Goal: Navigation & Orientation: Find specific page/section

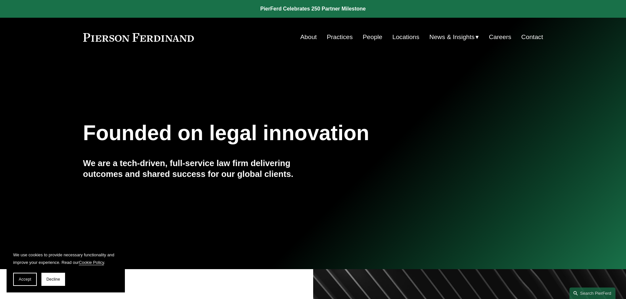
click at [308, 35] on link "About" at bounding box center [308, 37] width 16 height 12
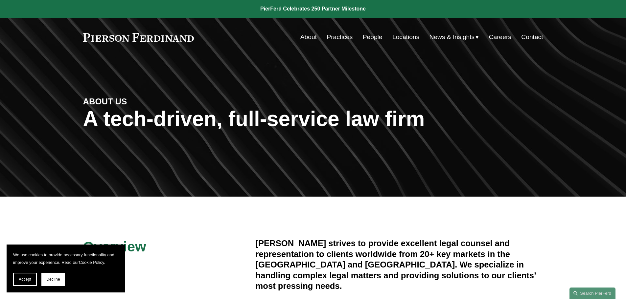
click at [400, 34] on link "Locations" at bounding box center [405, 37] width 27 height 12
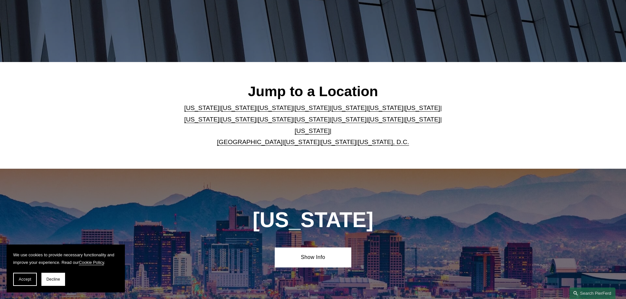
scroll to position [152, 0]
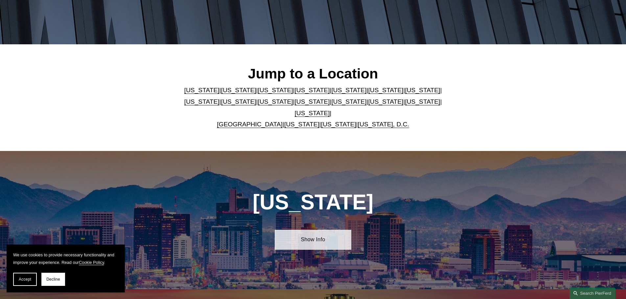
click at [304, 232] on link "Show Info" at bounding box center [313, 240] width 77 height 20
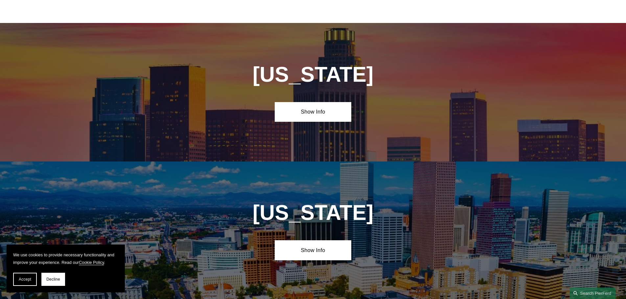
scroll to position [546, 0]
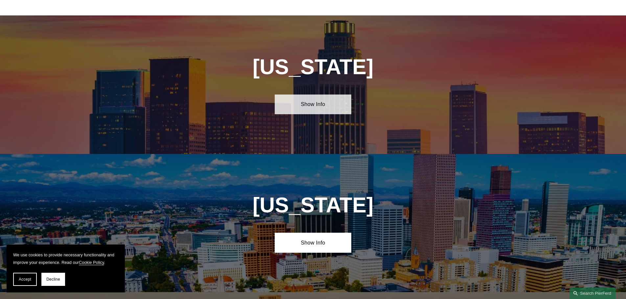
click at [340, 99] on link "Show Info" at bounding box center [313, 105] width 77 height 20
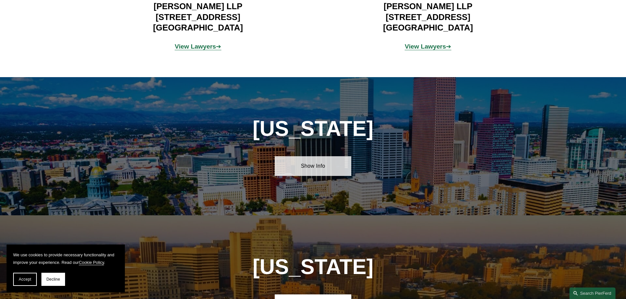
click at [324, 161] on link "Show Info" at bounding box center [313, 166] width 77 height 20
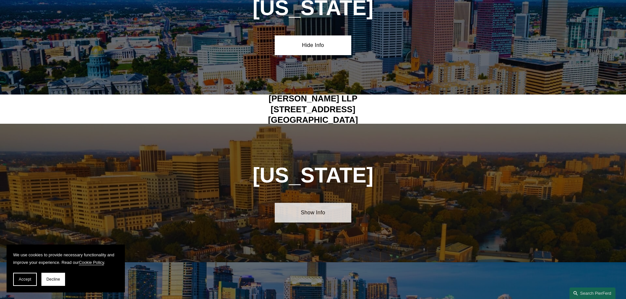
scroll to position [941, 0]
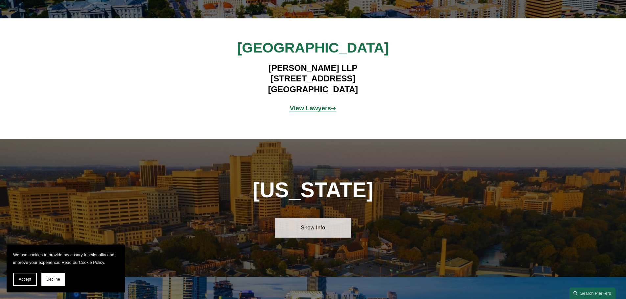
click at [310, 230] on link "Show Info" at bounding box center [313, 228] width 77 height 20
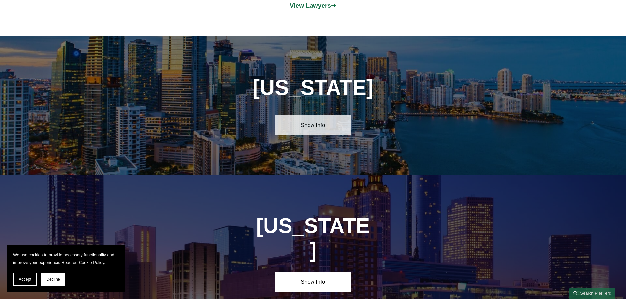
click at [308, 116] on link "Show Info" at bounding box center [313, 125] width 77 height 20
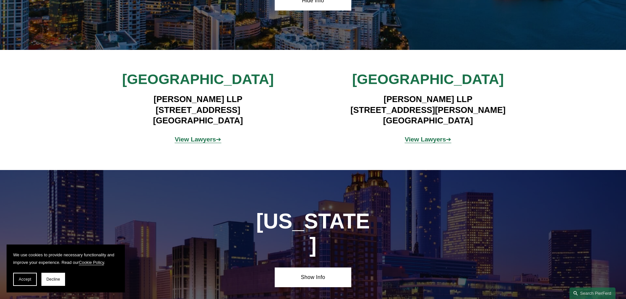
scroll to position [1499, 0]
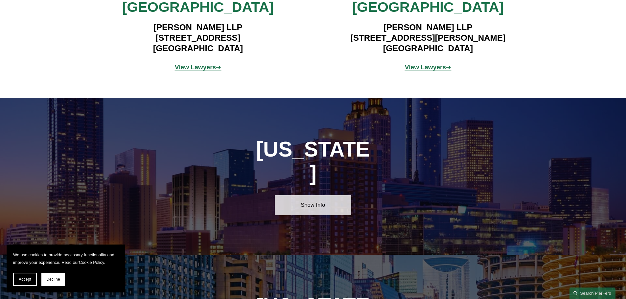
click at [312, 195] on link "Show Info" at bounding box center [313, 205] width 77 height 20
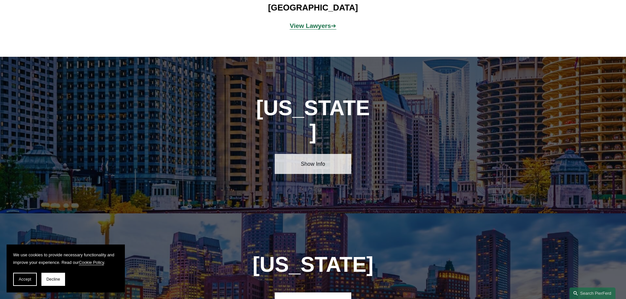
click at [322, 154] on link "Show Info" at bounding box center [313, 164] width 77 height 20
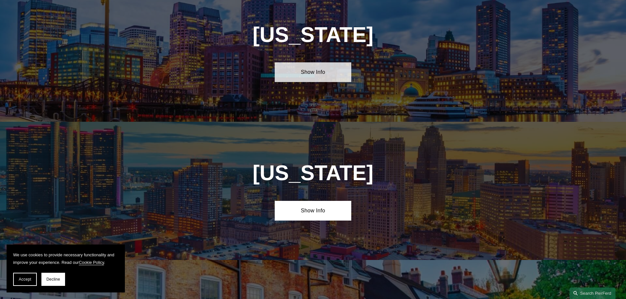
click at [328, 62] on link "Show Info" at bounding box center [313, 72] width 77 height 20
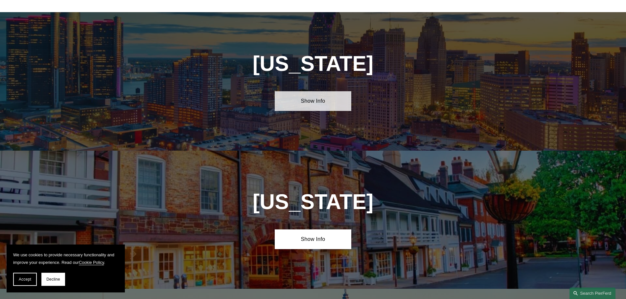
click at [322, 91] on link "Show Info" at bounding box center [313, 101] width 77 height 20
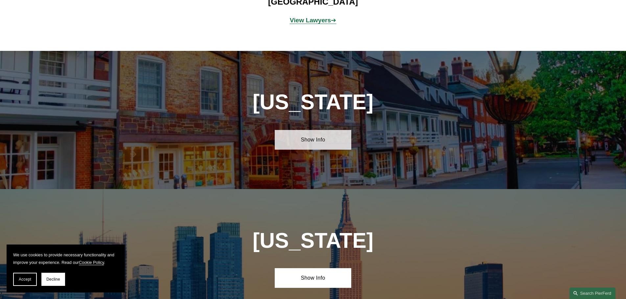
click at [316, 130] on link "Show Info" at bounding box center [313, 140] width 77 height 20
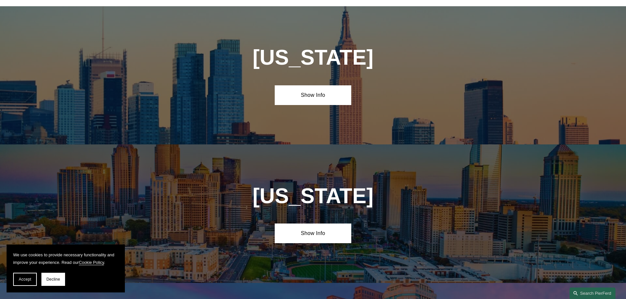
click at [323, 46] on div "New York Show Info" at bounding box center [313, 75] width 626 height 138
click at [323, 85] on link "Show Info" at bounding box center [313, 95] width 77 height 20
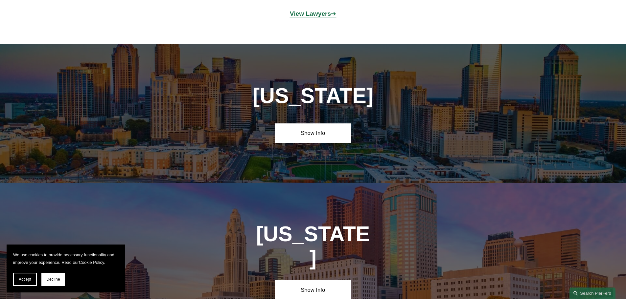
scroll to position [3269, 0]
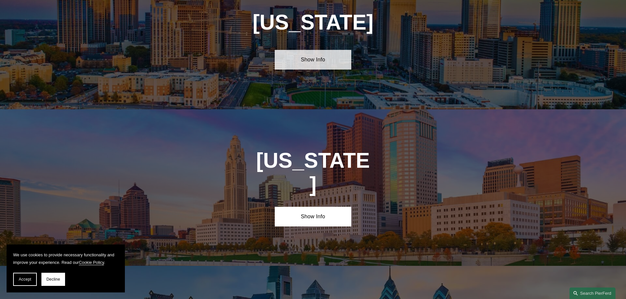
click at [315, 50] on link "Show Info" at bounding box center [313, 60] width 77 height 20
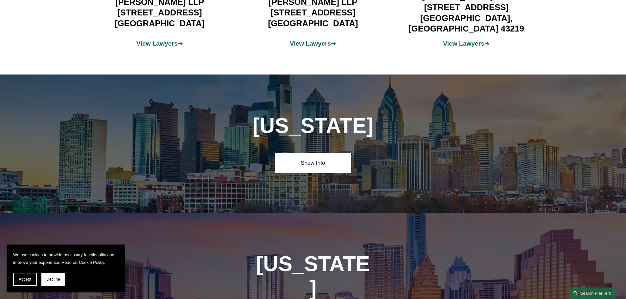
scroll to position [3729, 0]
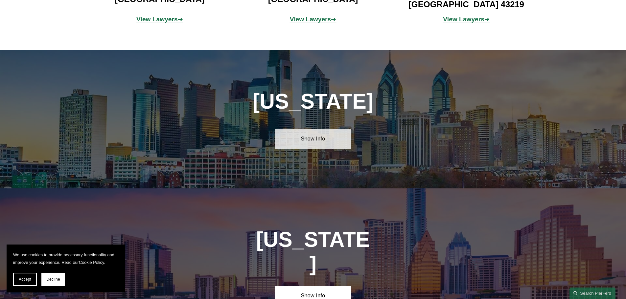
click at [328, 129] on link "Show Info" at bounding box center [313, 139] width 77 height 20
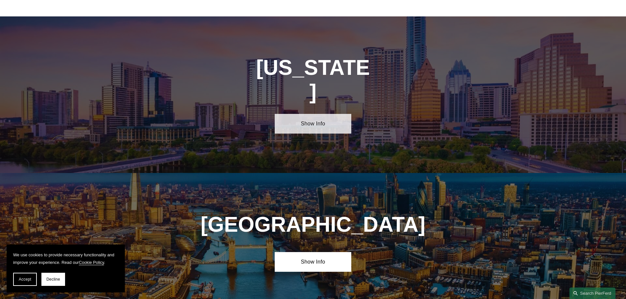
click at [326, 114] on link "Show Info" at bounding box center [313, 124] width 77 height 20
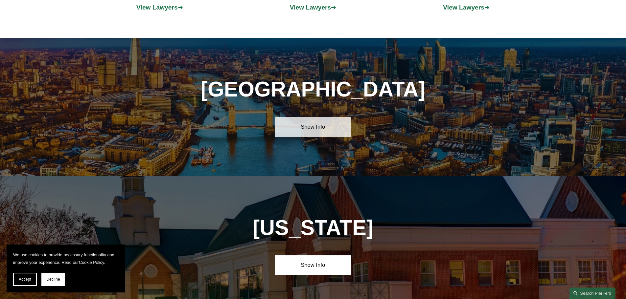
click at [322, 117] on link "Show Info" at bounding box center [313, 127] width 77 height 20
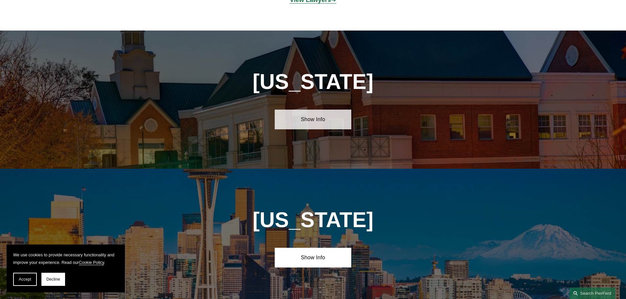
click at [318, 110] on link "Show Info" at bounding box center [313, 120] width 77 height 20
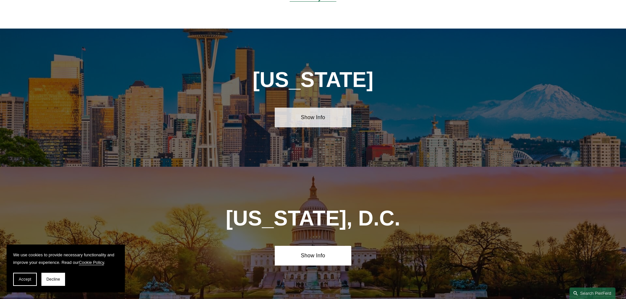
scroll to position [4814, 0]
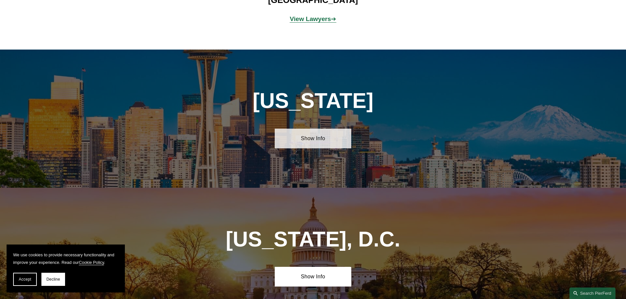
click at [311, 129] on link "Show Info" at bounding box center [313, 139] width 77 height 20
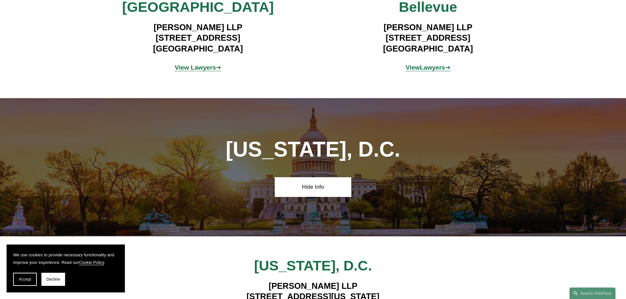
scroll to position [4992, 0]
